Goal: Navigation & Orientation: Find specific page/section

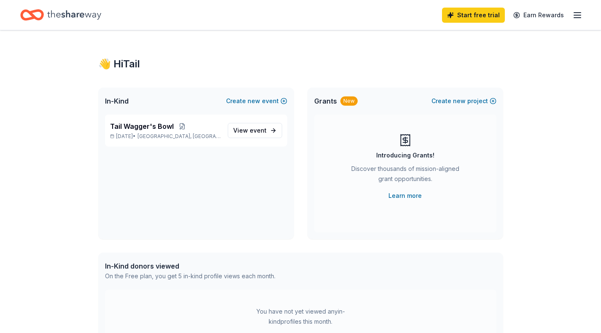
click at [576, 15] on line "button" at bounding box center [577, 15] width 7 height 0
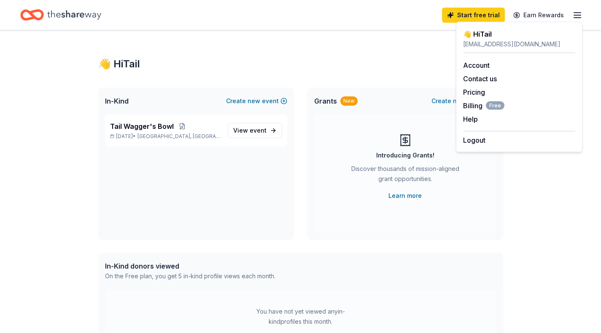
click at [483, 66] on link "Account" at bounding box center [476, 65] width 27 height 8
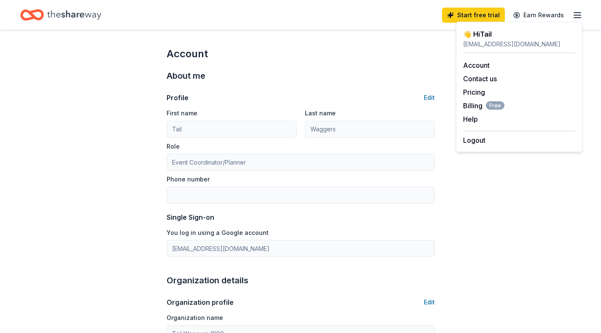
click at [339, 83] on div "Profile Edit First name Tail Last name Waggers Role Event Coordinator/Planner P…" at bounding box center [300, 170] width 268 height 174
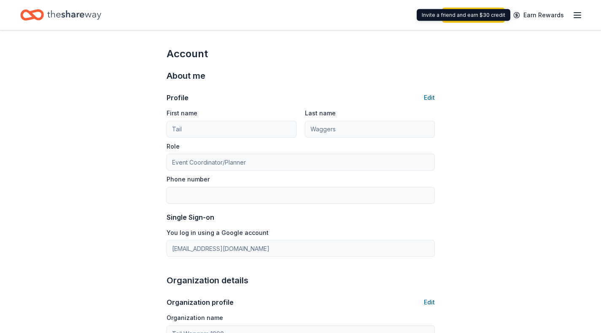
click at [540, 13] on link "Earn Rewards" at bounding box center [538, 15] width 61 height 15
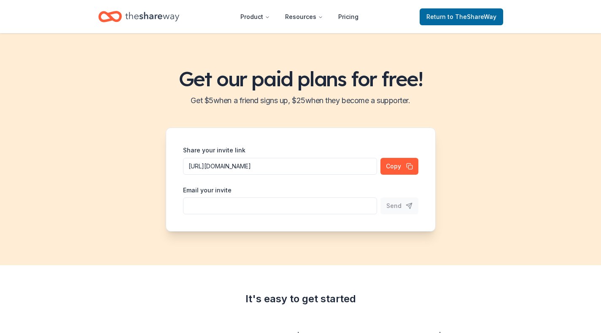
click at [162, 11] on icon "Home" at bounding box center [152, 16] width 54 height 17
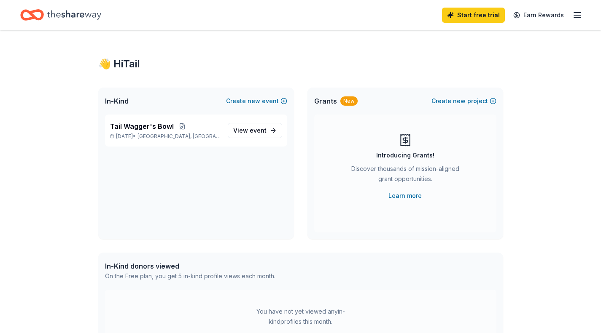
click at [250, 134] on span "View event" at bounding box center [249, 131] width 33 height 10
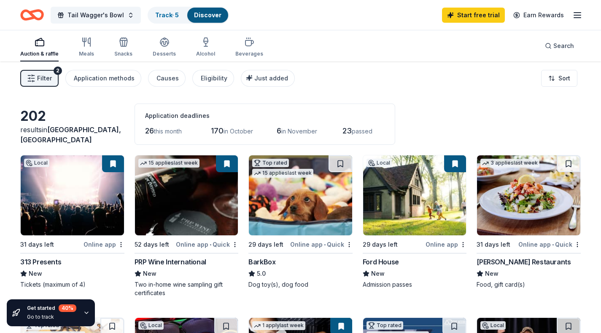
click at [160, 14] on link "Track · 5" at bounding box center [167, 14] width 24 height 7
click at [111, 14] on span "Tail Wagger's Bowl" at bounding box center [95, 15] width 56 height 10
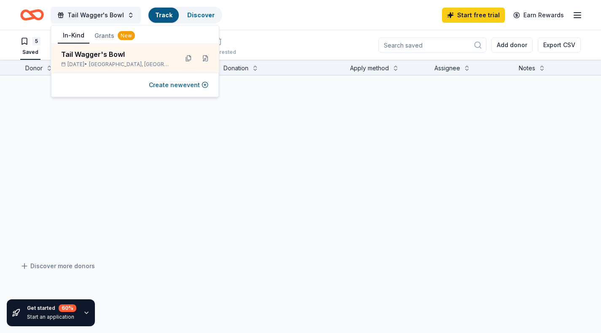
scroll to position [0, 0]
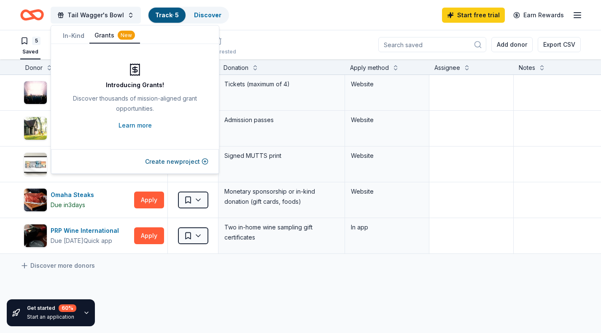
click at [105, 35] on button "Grants New" at bounding box center [114, 36] width 51 height 16
click at [138, 124] on link "Learn more" at bounding box center [134, 126] width 33 height 10
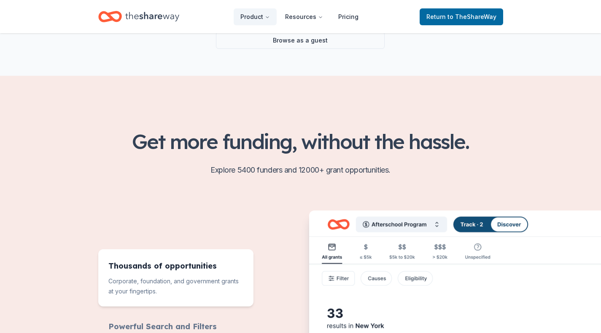
scroll to position [157, 0]
